Goal: Find specific page/section: Find specific page/section

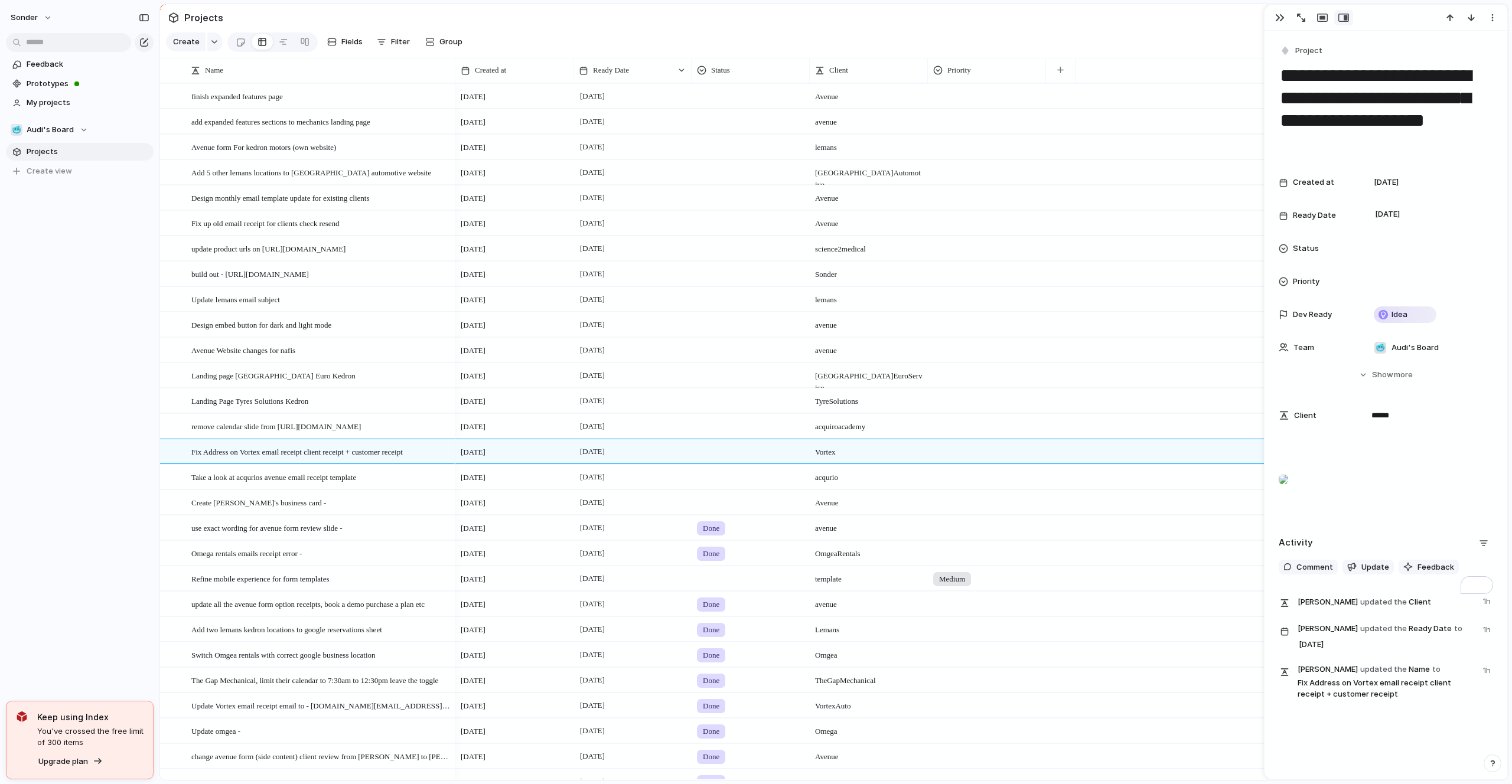
click at [969, 453] on div at bounding box center [987, 449] width 117 height 19
click at [962, 546] on span "Medium" at bounding box center [956, 541] width 29 height 12
